Goal: Contribute content

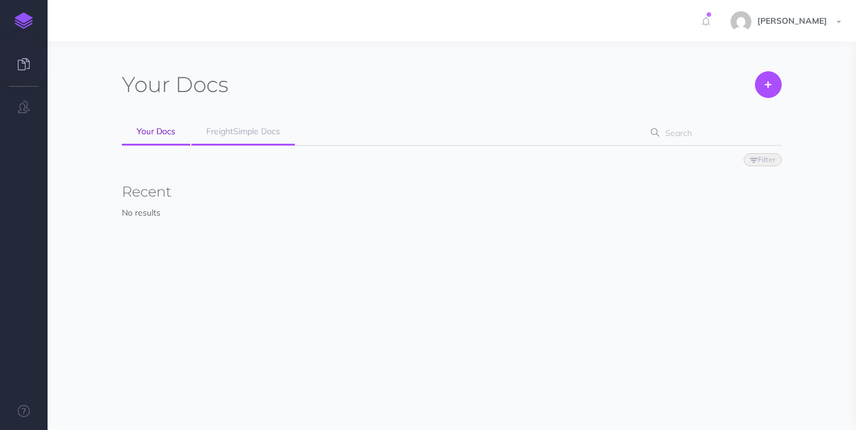
click at [241, 133] on span "FreightSimple Docs" at bounding box center [243, 131] width 74 height 11
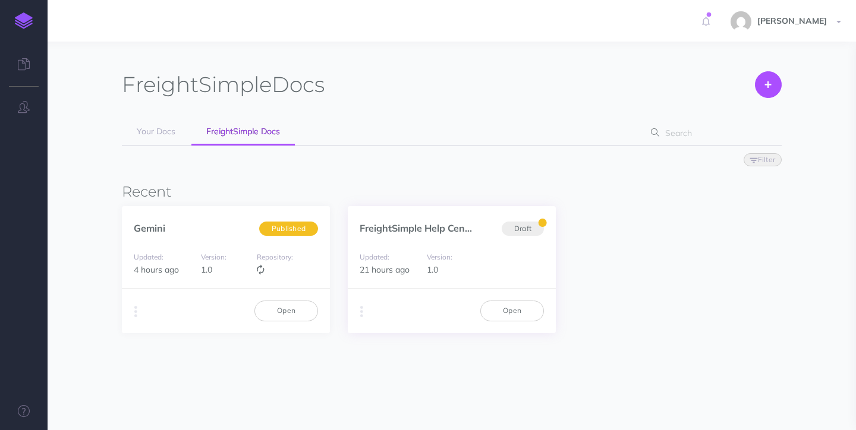
click at [421, 250] on div "Version: 1.0" at bounding box center [451, 263] width 61 height 27
click at [514, 311] on link "Open" at bounding box center [512, 311] width 64 height 20
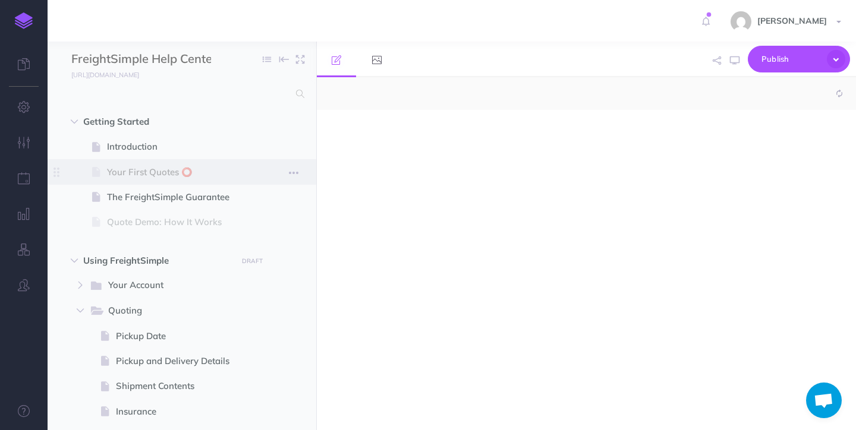
select select "null"
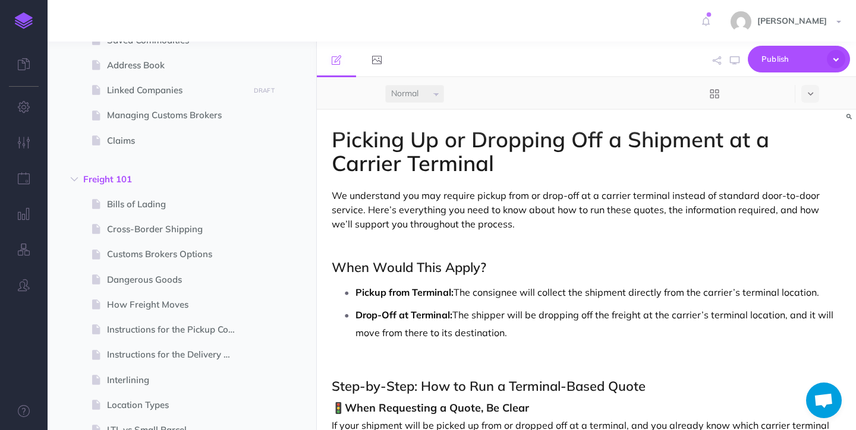
scroll to position [617, 0]
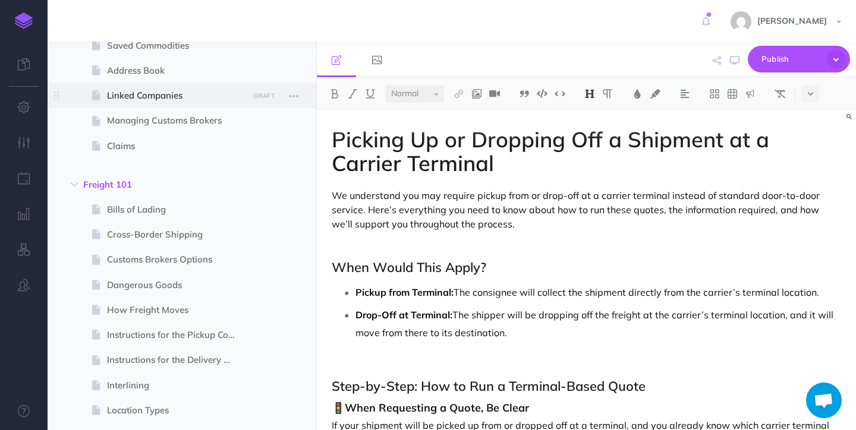
click at [224, 93] on span "Linked Companies" at bounding box center [176, 96] width 138 height 14
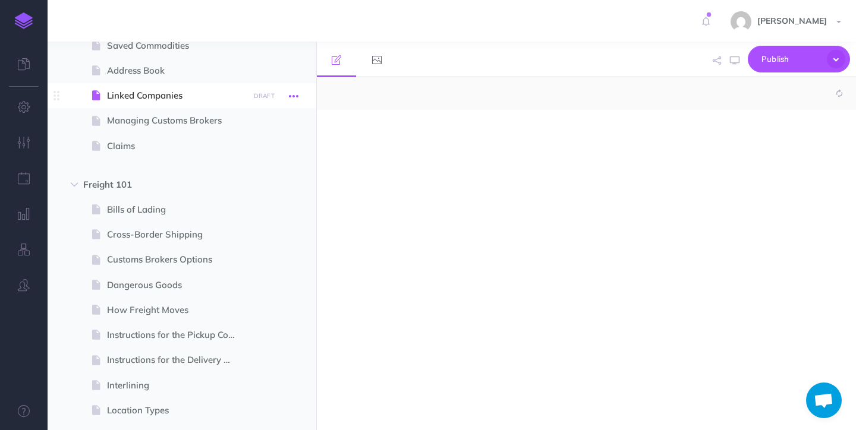
select select "null"
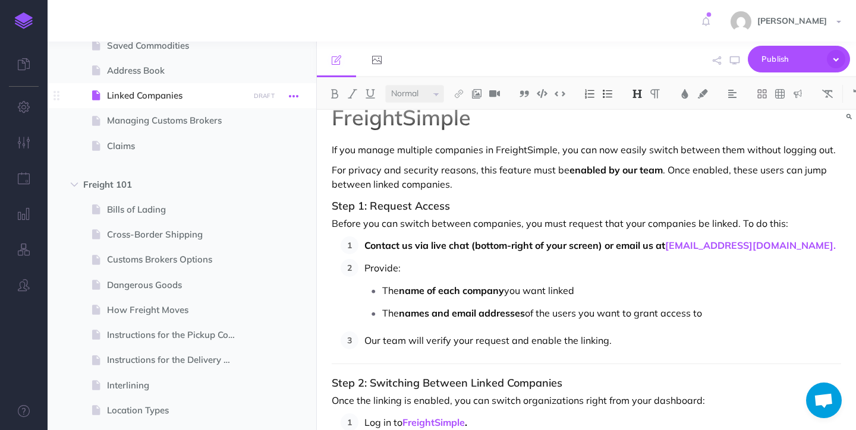
scroll to position [45, 0]
click at [558, 244] on strong "Contact us via live chat (bottom-right of your screen) or email us at [EMAIL_AD…" at bounding box center [599, 246] width 471 height 12
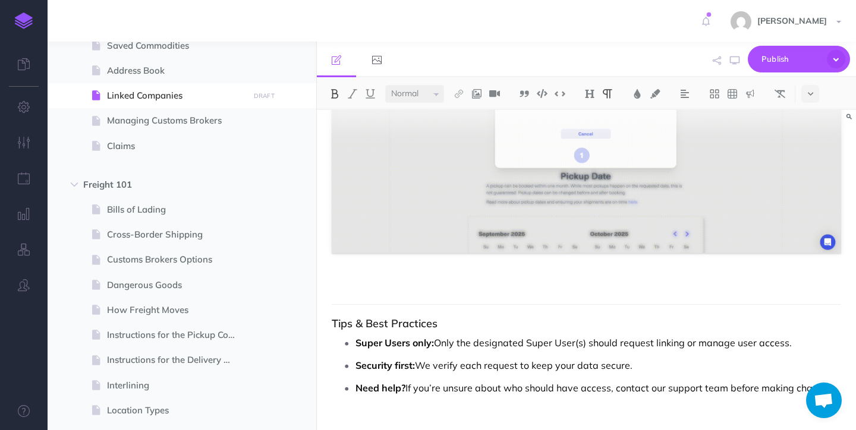
scroll to position [805, 0]
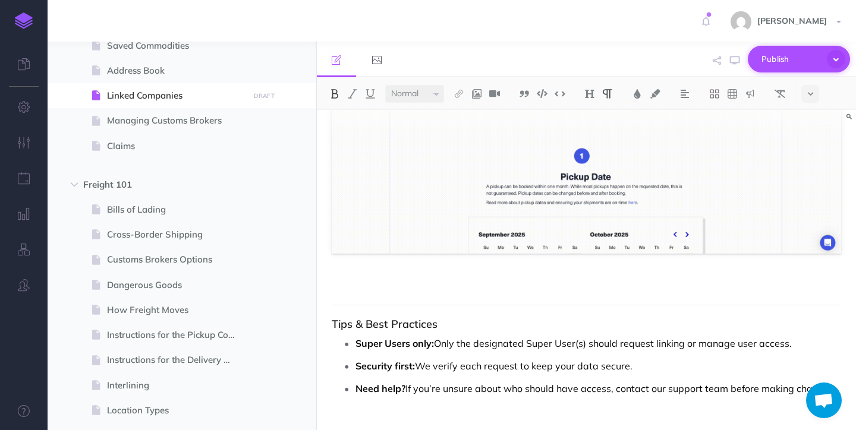
click at [798, 65] on span "Publish" at bounding box center [790, 59] width 59 height 18
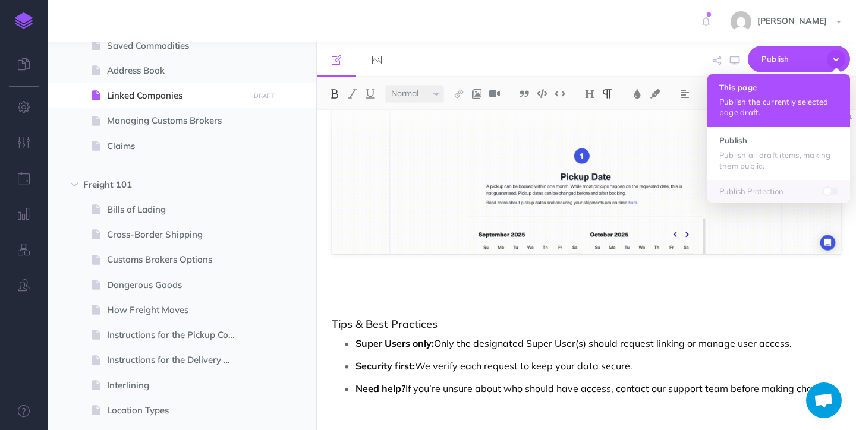
click at [785, 89] on h4 "This page" at bounding box center [778, 87] width 119 height 8
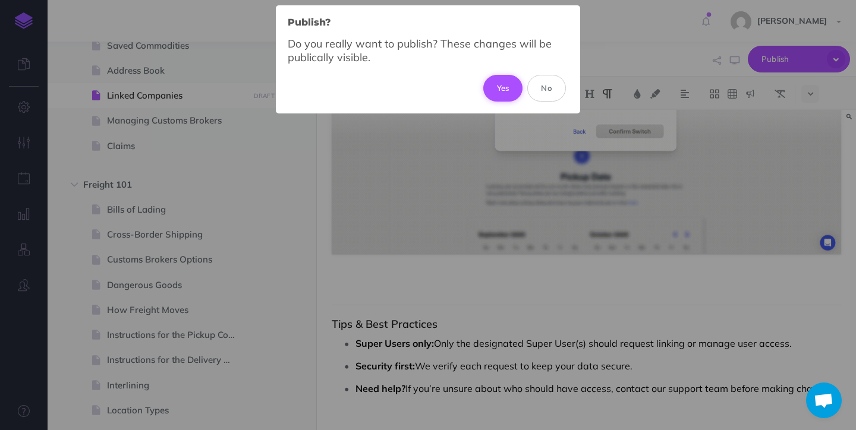
click at [505, 93] on button "Yes" at bounding box center [503, 88] width 40 height 26
